Goal: Information Seeking & Learning: Understand process/instructions

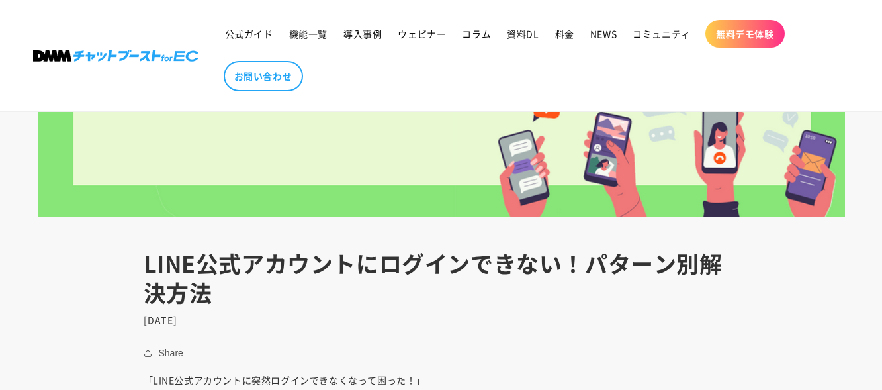
scroll to position [595, 0]
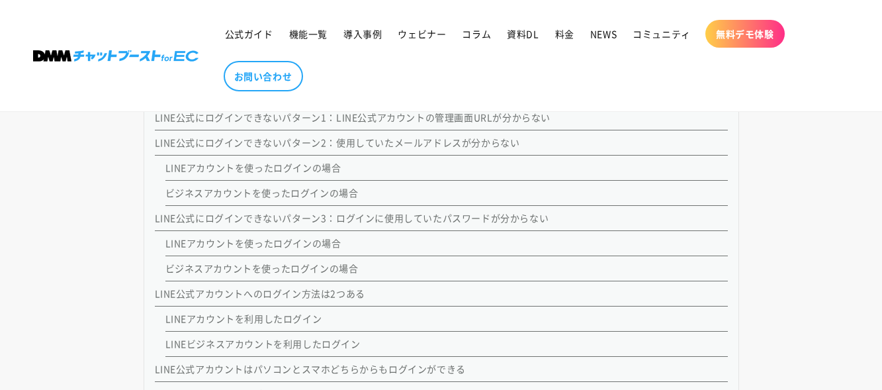
scroll to position [1472, 0]
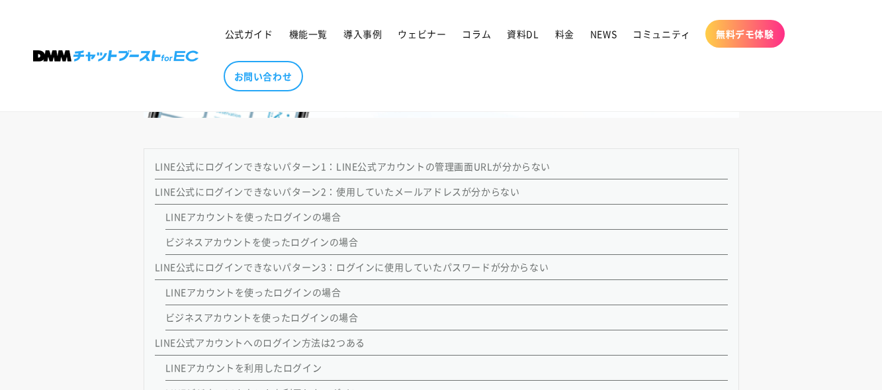
click at [311, 234] on li "ビジネスアカウントを使ったログインの場合" at bounding box center [446, 242] width 562 height 25
click at [308, 244] on link "ビジネスアカウントを使ったログインの場合" at bounding box center [261, 241] width 193 height 13
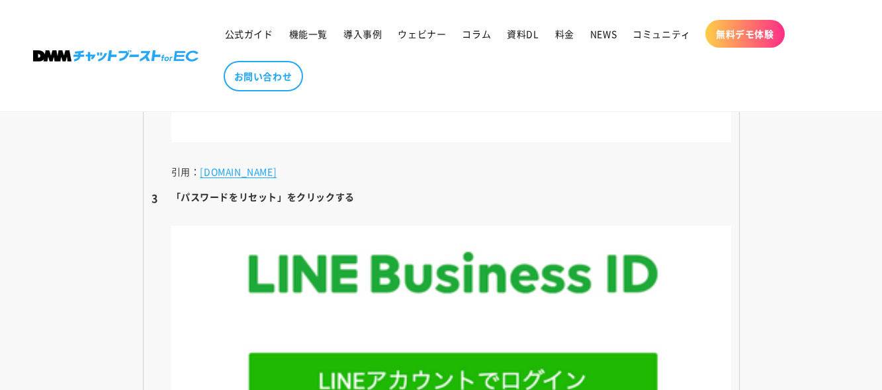
scroll to position [5364, 0]
